Goal: Task Accomplishment & Management: Complete application form

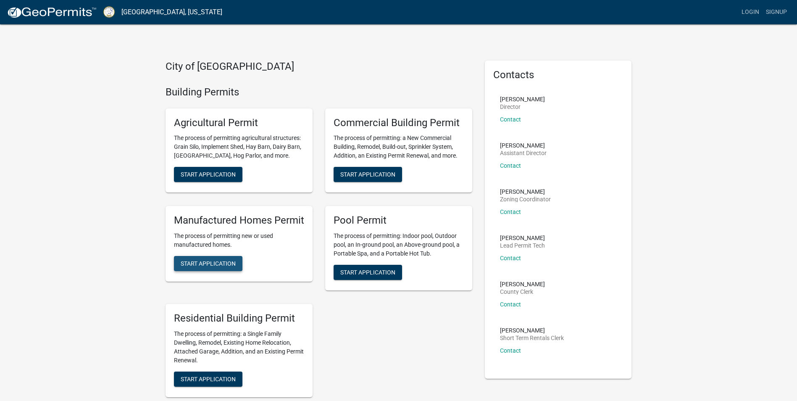
click at [223, 262] on span "Start Application" at bounding box center [208, 263] width 55 height 7
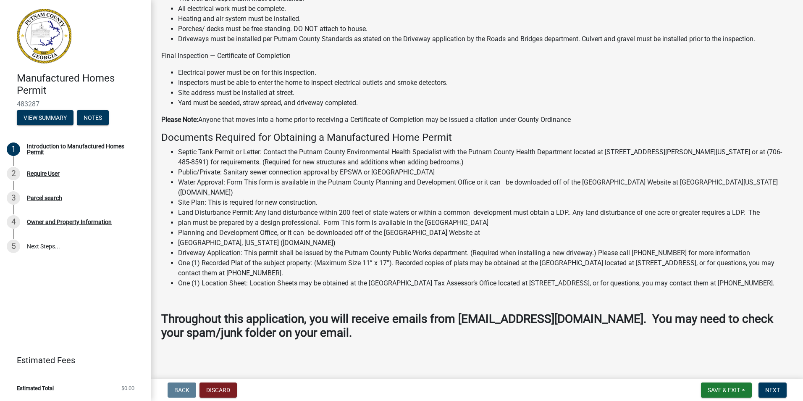
scroll to position [627, 0]
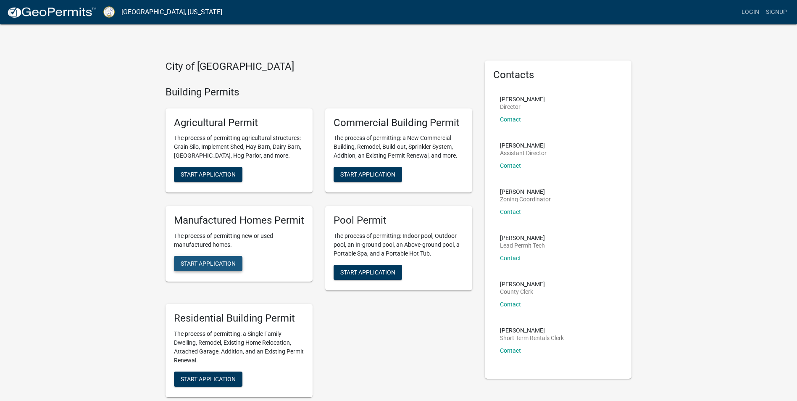
click at [217, 265] on span "Start Application" at bounding box center [208, 263] width 55 height 7
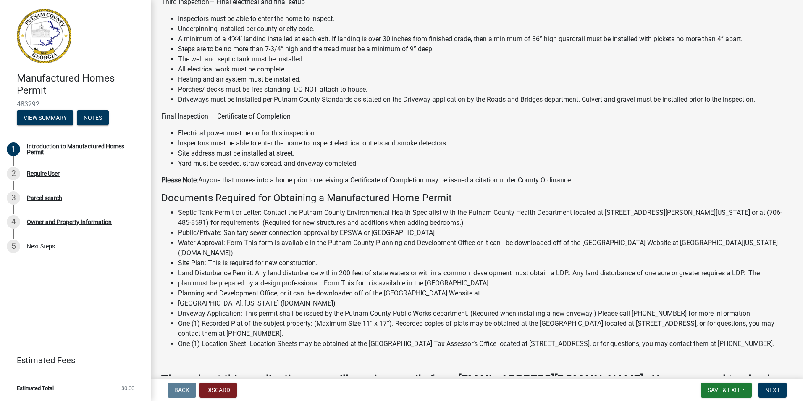
scroll to position [627, 0]
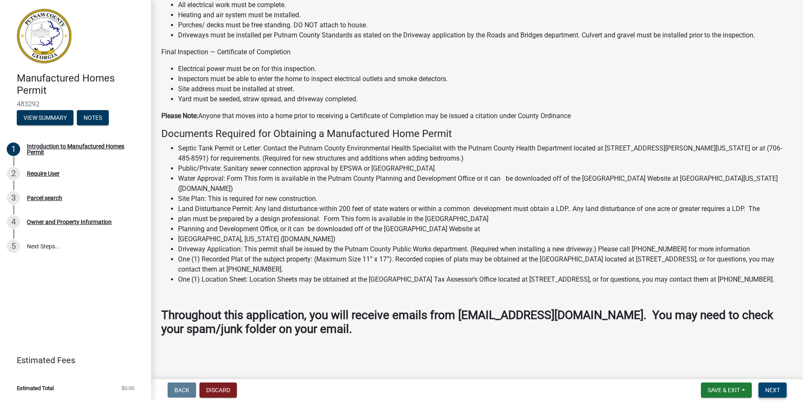
click at [772, 388] on span "Next" at bounding box center [773, 390] width 15 height 7
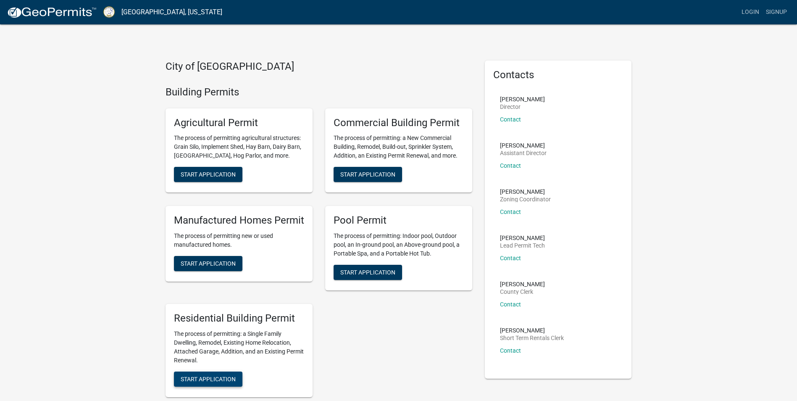
click at [223, 379] on span "Start Application" at bounding box center [208, 378] width 55 height 7
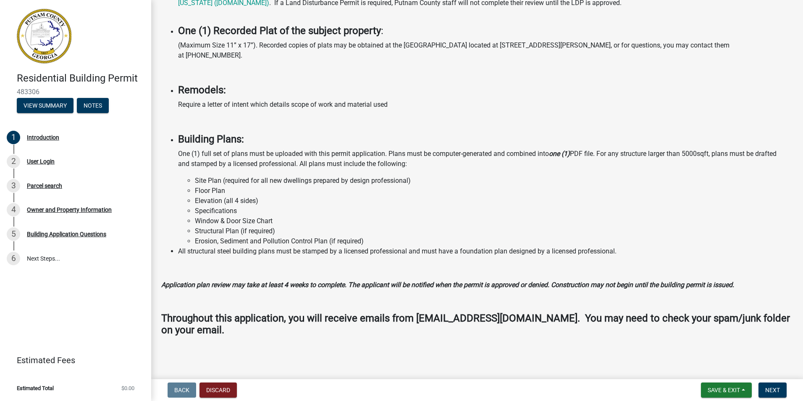
scroll to position [566, 0]
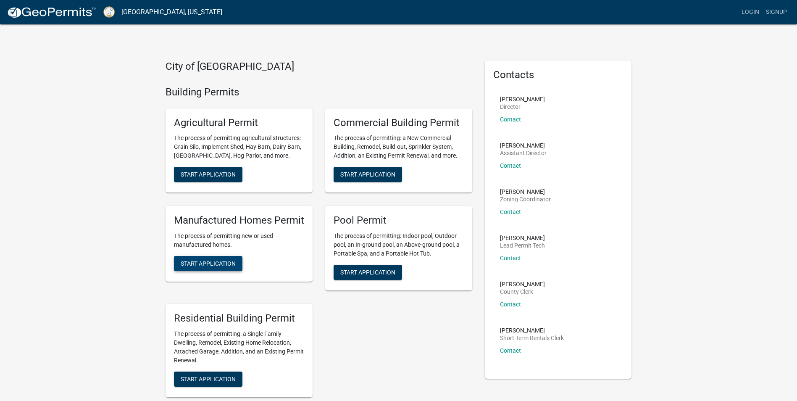
click at [230, 263] on span "Start Application" at bounding box center [208, 263] width 55 height 7
click at [223, 174] on span "Start Application" at bounding box center [208, 174] width 55 height 7
